Goal: Task Accomplishment & Management: Manage account settings

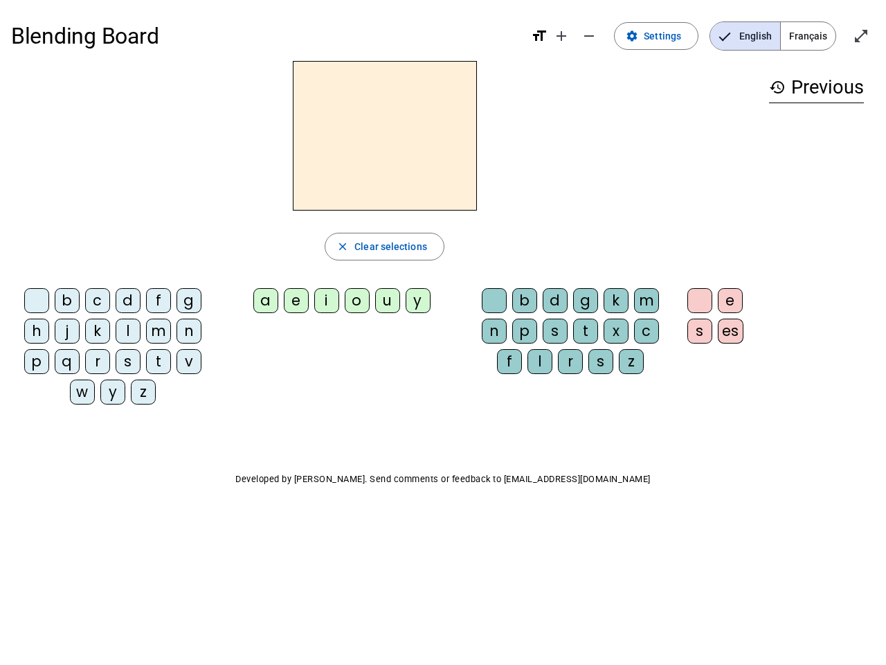
click at [562, 36] on mat-icon "add" at bounding box center [561, 36] width 17 height 17
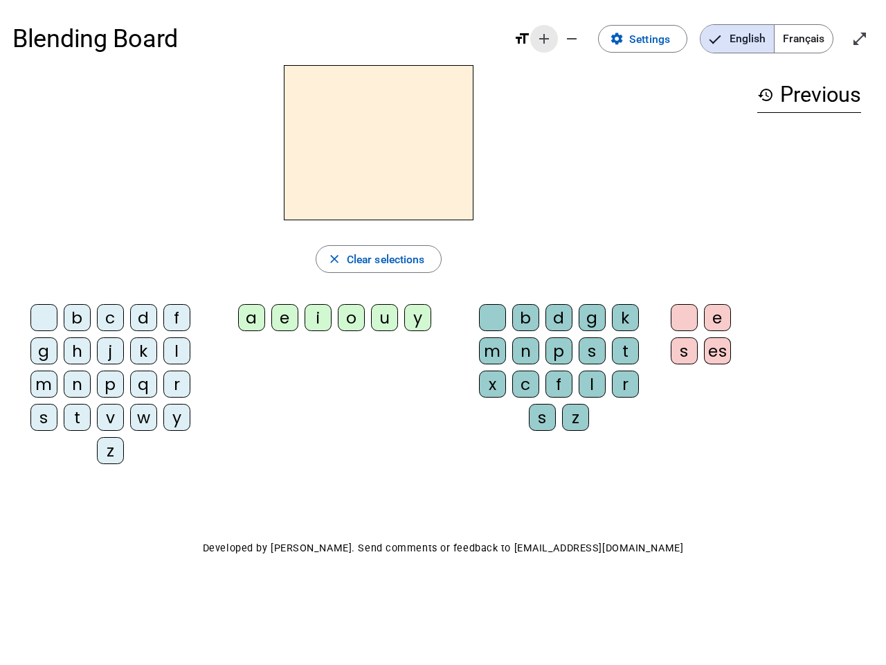
click at [590, 36] on div "Blending Board format_size add remove settings Settings English Français open_i…" at bounding box center [442, 38] width 861 height 53
click at [657, 36] on span "Settings" at bounding box center [649, 39] width 41 height 19
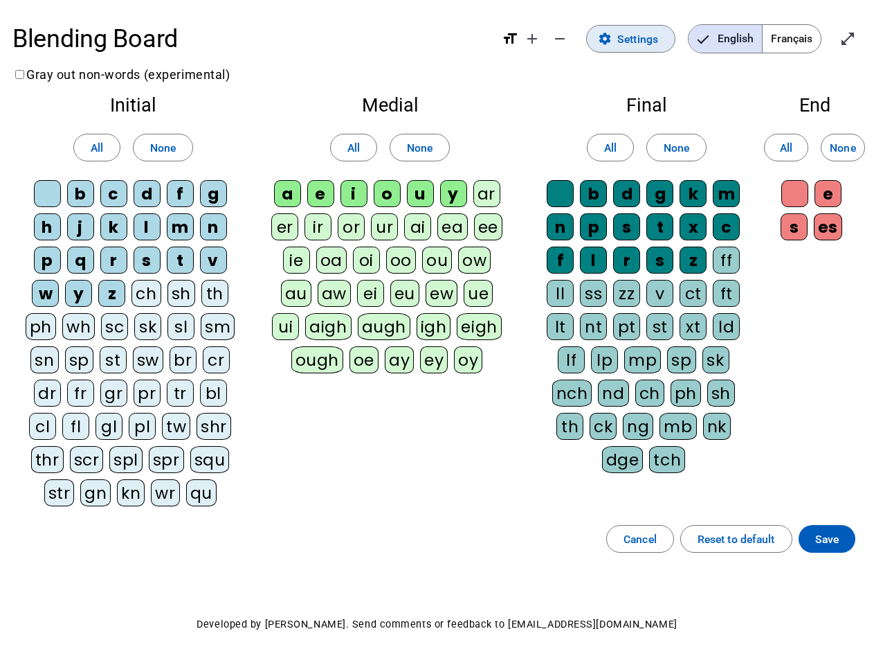
click at [745, 36] on span "English" at bounding box center [725, 39] width 73 height 28
click at [808, 36] on span "Français" at bounding box center [792, 39] width 58 height 28
click at [808, 36] on span "Français" at bounding box center [781, 39] width 79 height 28
click at [861, 36] on span "Enter full screen" at bounding box center [848, 38] width 33 height 33
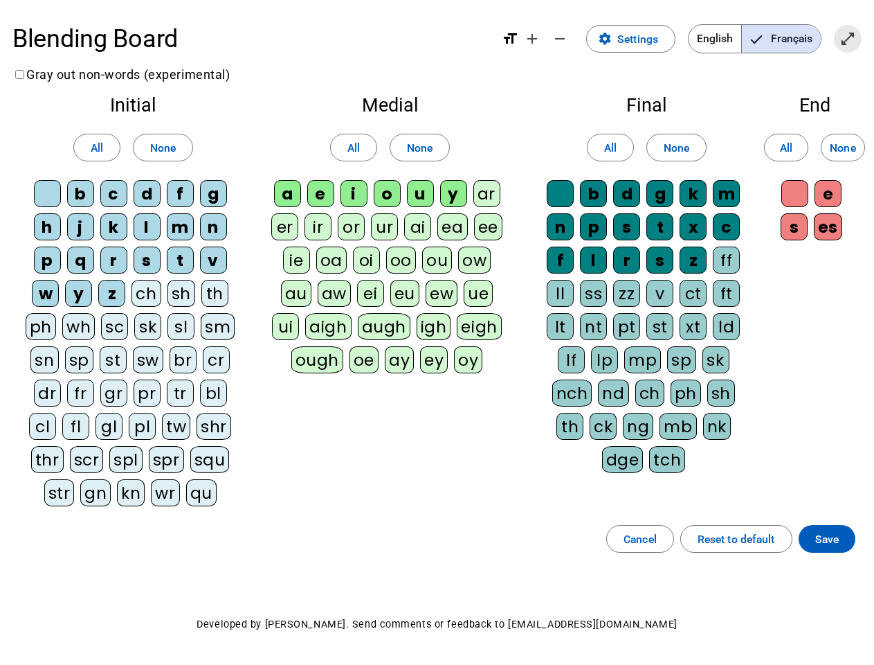
click at [384, 246] on letter-bubble "oi" at bounding box center [369, 262] width 33 height 33
click at [39, 303] on div "w" at bounding box center [45, 293] width 27 height 27
